Goal: Find specific page/section: Find specific page/section

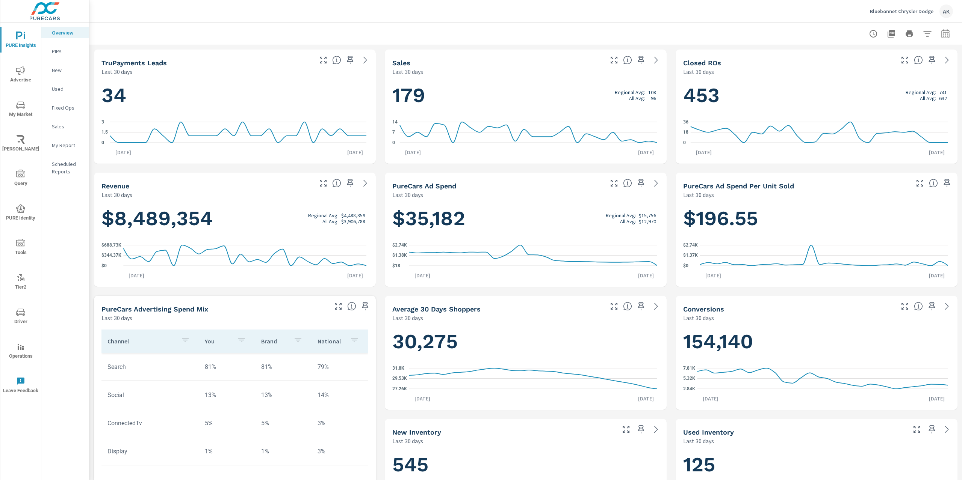
scroll to position [113, 0]
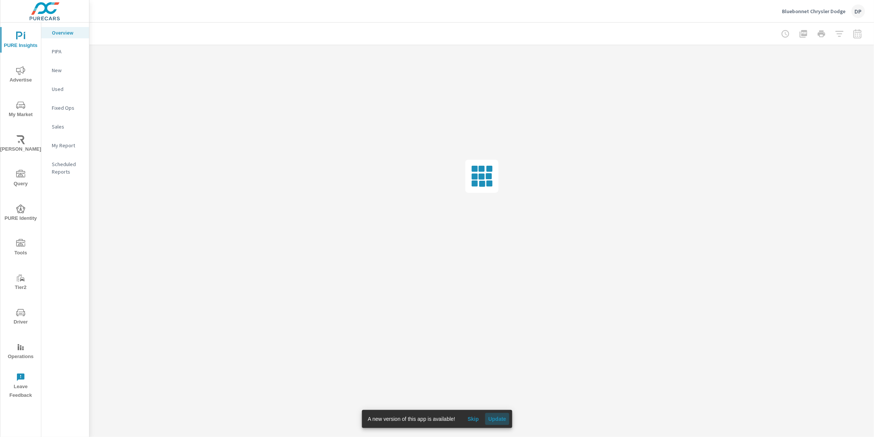
click at [489, 424] on button "Update" at bounding box center [497, 419] width 24 height 12
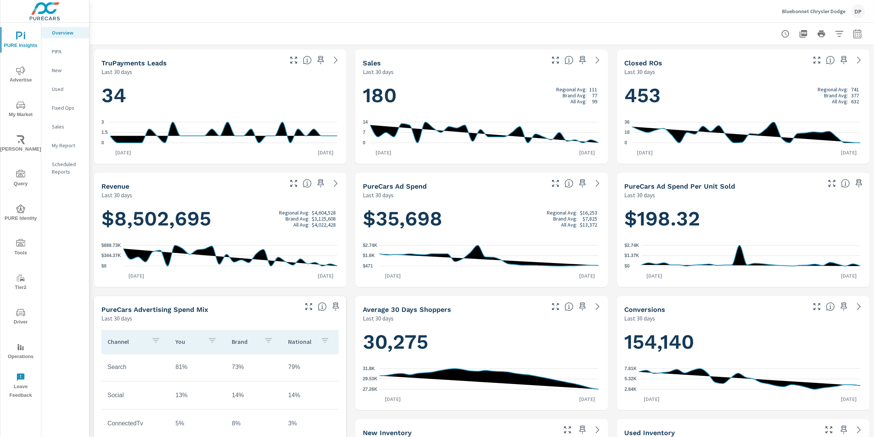
click at [19, 136] on icon "nav menu" at bounding box center [21, 139] width 8 height 9
